Goal: Transaction & Acquisition: Purchase product/service

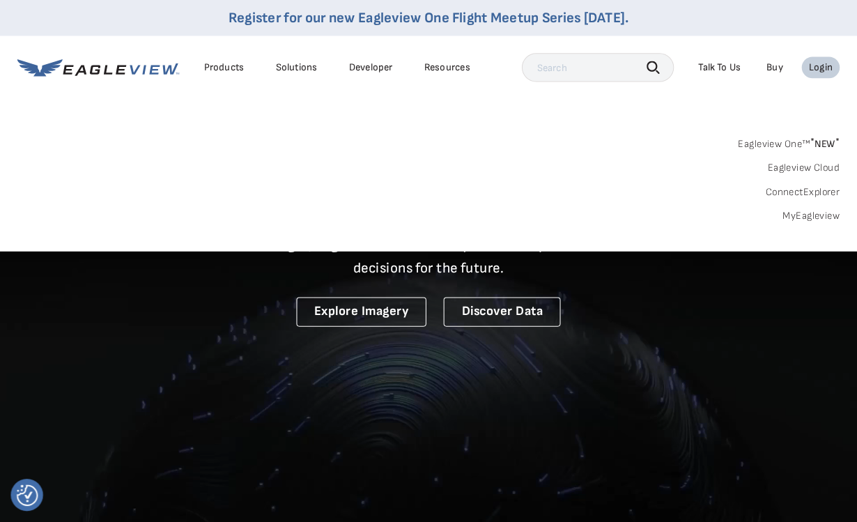
scroll to position [2, 0]
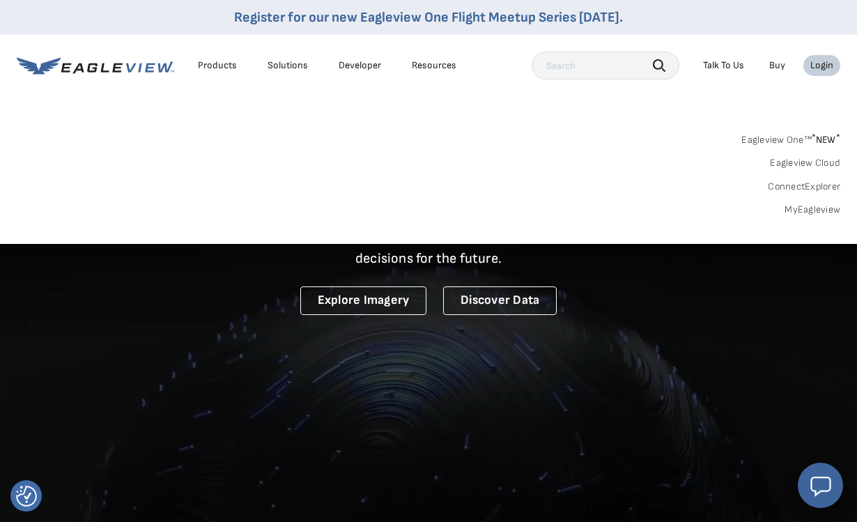
click at [820, 203] on link "MyEagleview" at bounding box center [812, 209] width 56 height 13
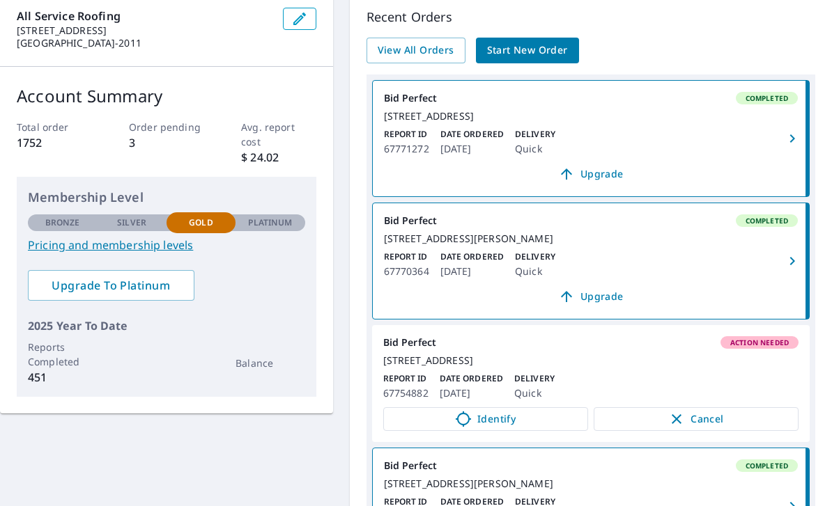
scroll to position [147, 0]
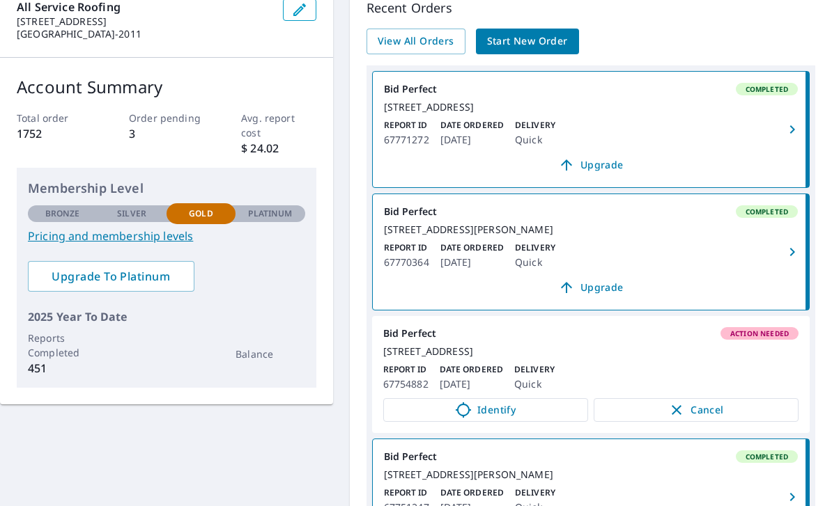
click at [430, 49] on link "View All Orders" at bounding box center [415, 42] width 99 height 26
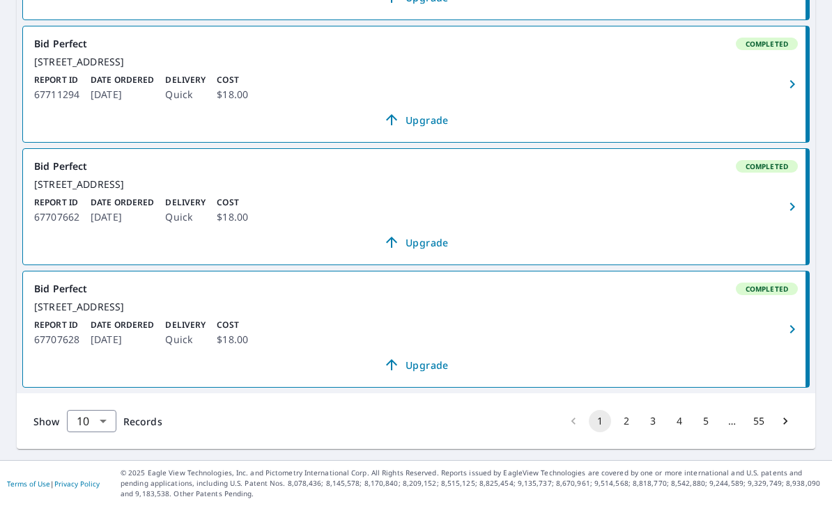
click at [628, 433] on button "2" at bounding box center [626, 421] width 22 height 22
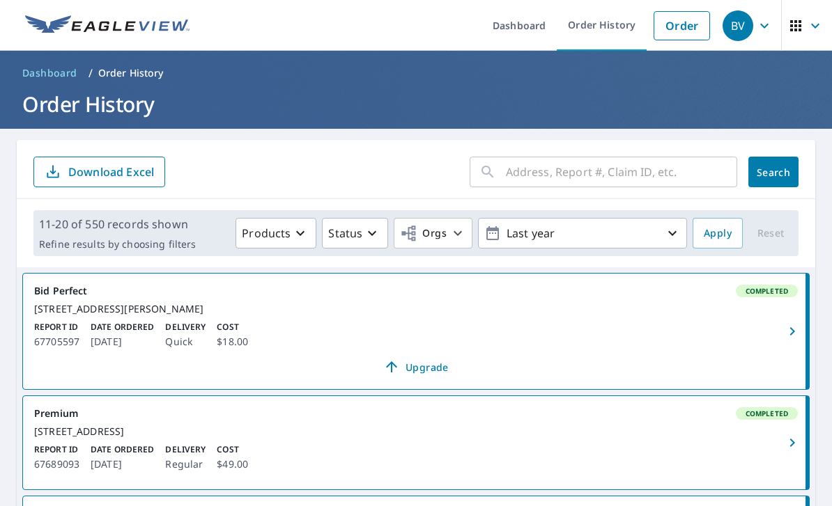
click at [685, 33] on link "Order" at bounding box center [681, 25] width 56 height 29
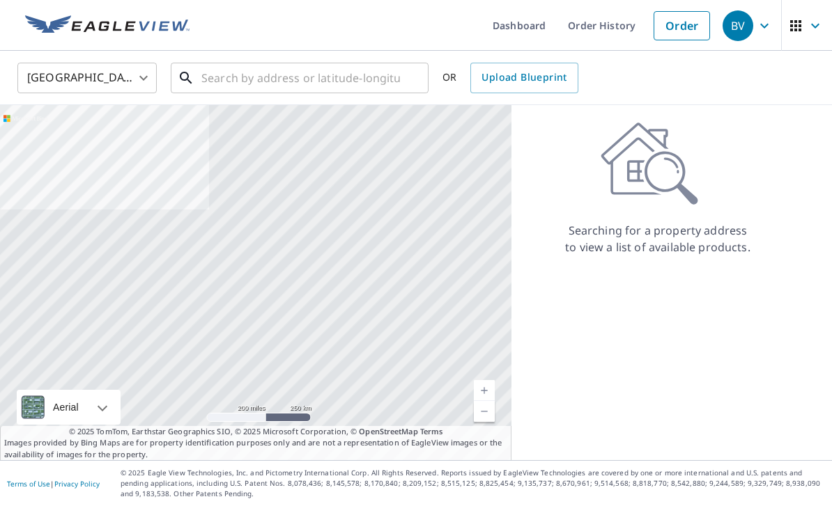
click at [362, 78] on input "text" at bounding box center [300, 78] width 198 height 39
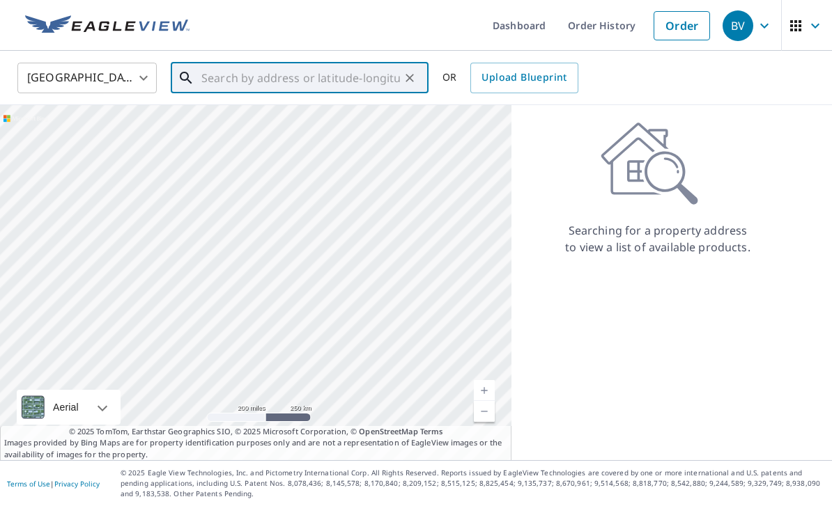
paste input "[STREET_ADDRESS]"
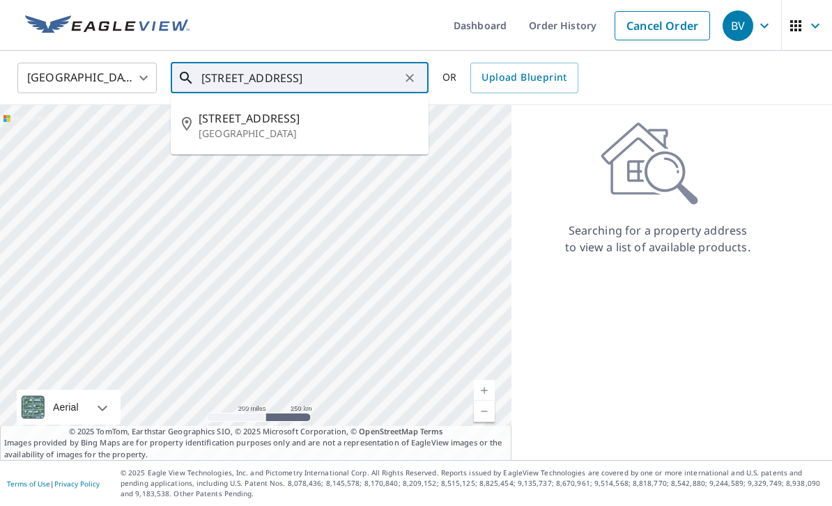
click at [373, 109] on li "[STREET_ADDRESS]" at bounding box center [300, 125] width 258 height 47
type input "[STREET_ADDRESS]"
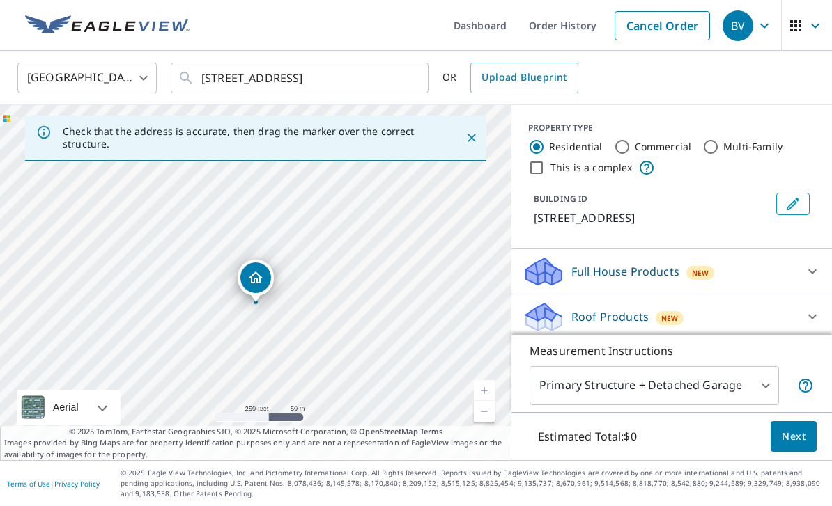
click at [810, 274] on icon at bounding box center [812, 271] width 17 height 17
click at [805, 361] on icon at bounding box center [812, 355] width 17 height 17
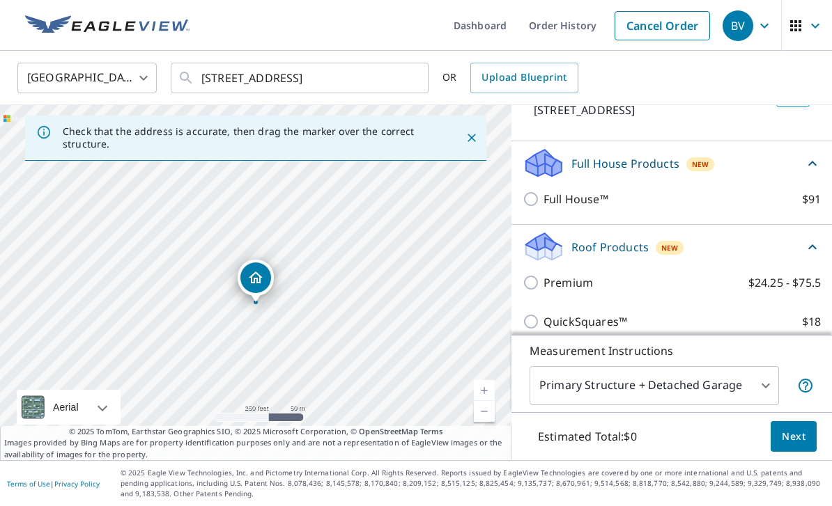
scroll to position [107, 0]
click at [531, 323] on input "QuickSquares™ $18" at bounding box center [532, 322] width 21 height 17
checkbox input "true"
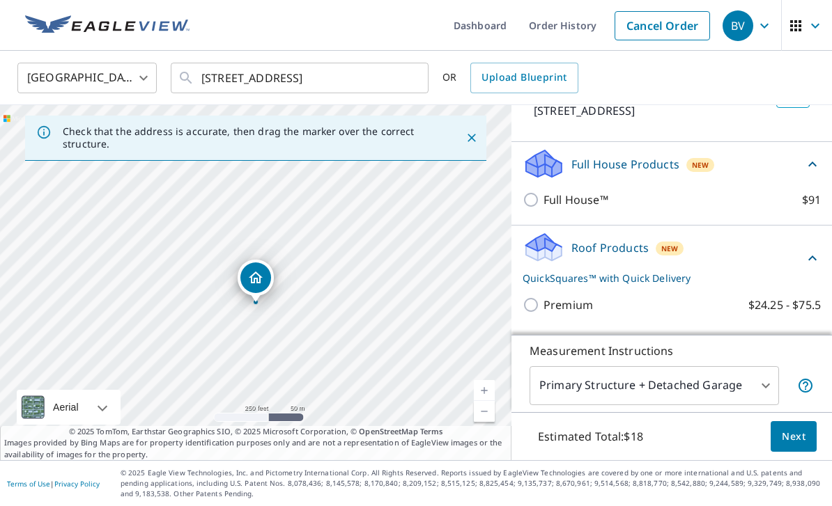
click at [799, 446] on span "Next" at bounding box center [793, 436] width 24 height 17
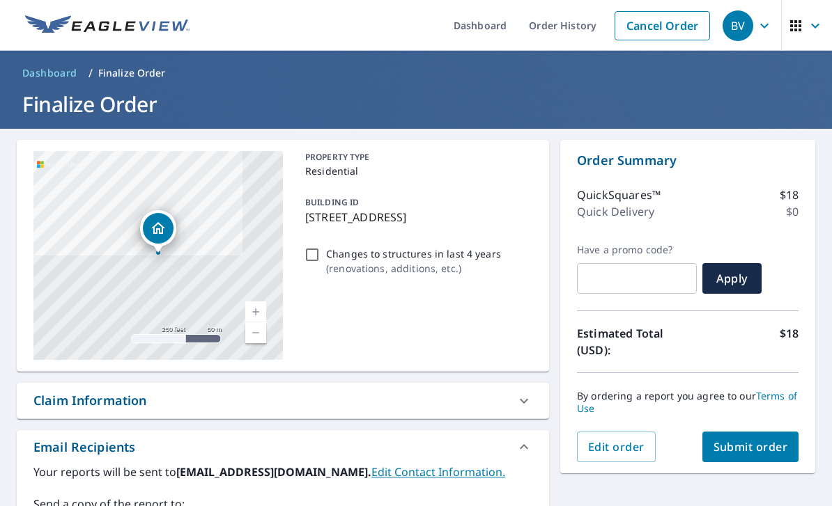
click at [778, 451] on span "Submit order" at bounding box center [750, 446] width 75 height 15
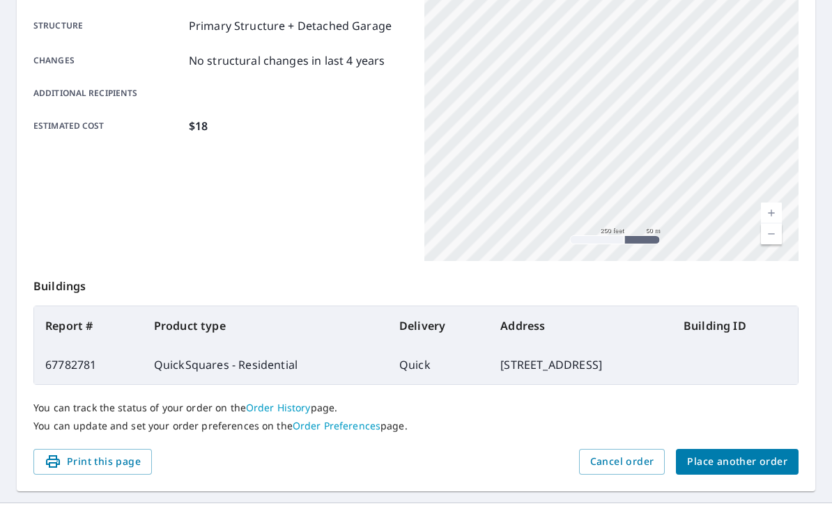
scroll to position [279, 0]
